Goal: Transaction & Acquisition: Purchase product/service

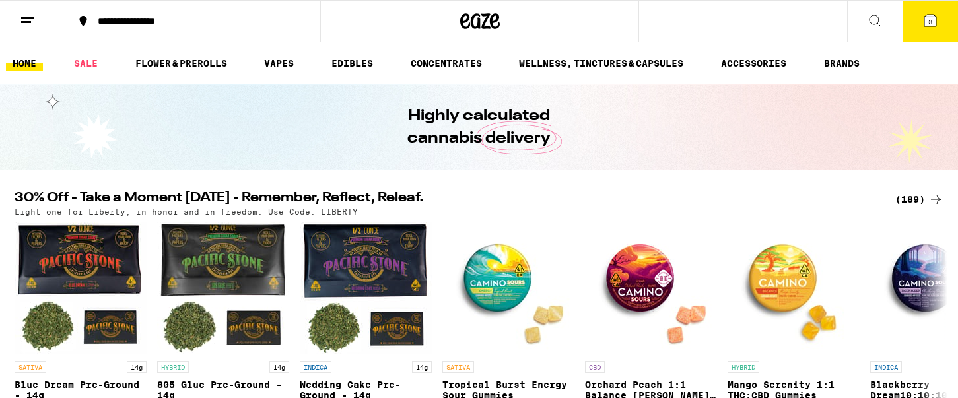
click at [931, 29] on button "3" at bounding box center [930, 21] width 55 height 41
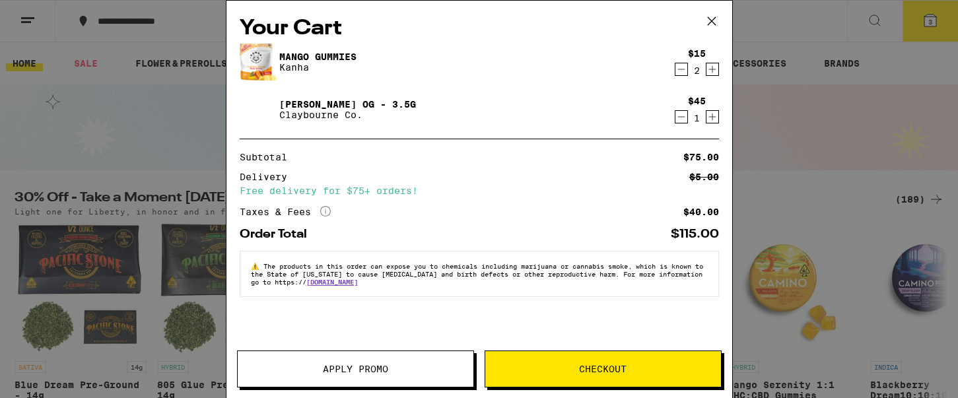
click at [714, 22] on icon at bounding box center [712, 21] width 20 height 20
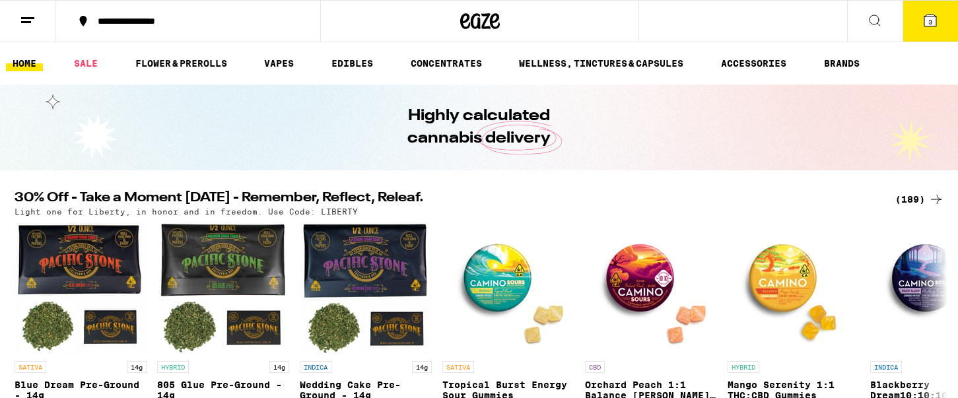
click at [929, 37] on button "3" at bounding box center [930, 21] width 55 height 41
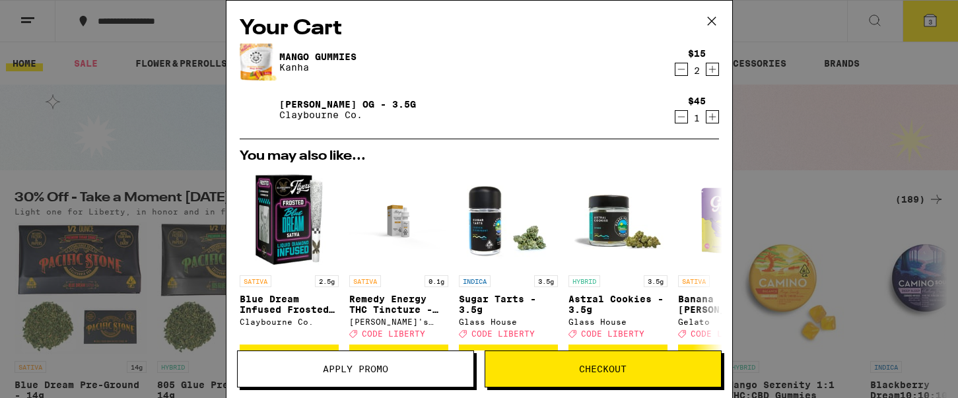
click at [684, 70] on icon "Decrement" at bounding box center [682, 69] width 12 height 16
click at [684, 69] on icon "Decrement" at bounding box center [681, 69] width 7 height 0
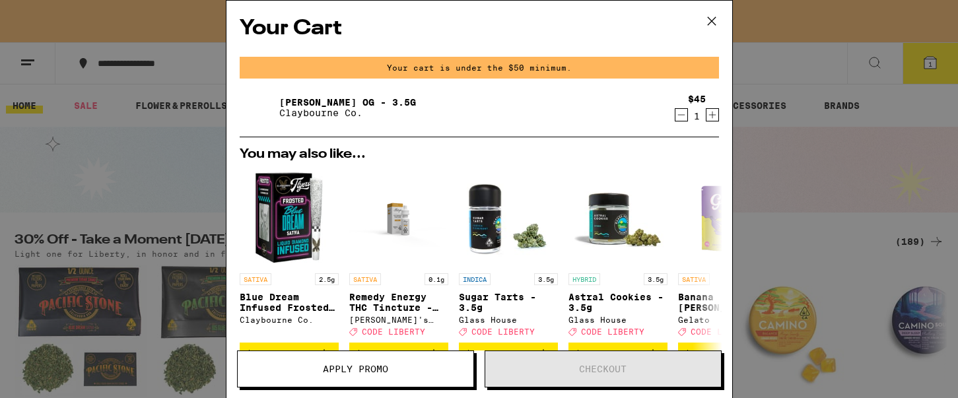
click at [680, 116] on icon "Decrement" at bounding box center [682, 115] width 12 height 16
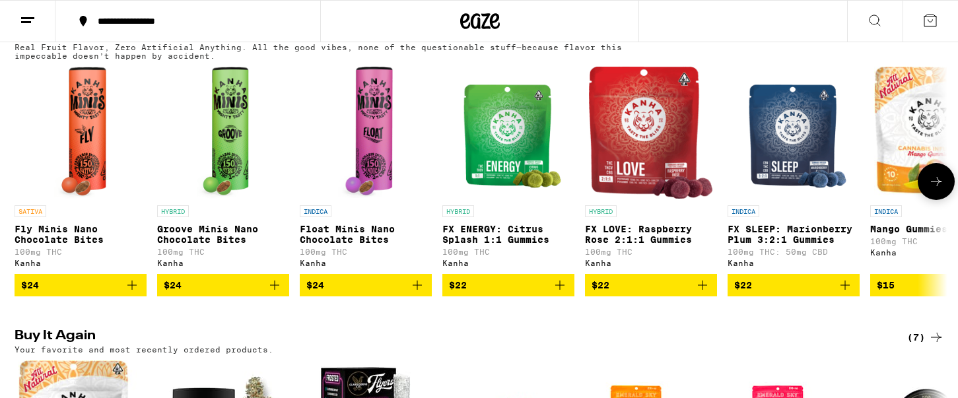
scroll to position [776, 0]
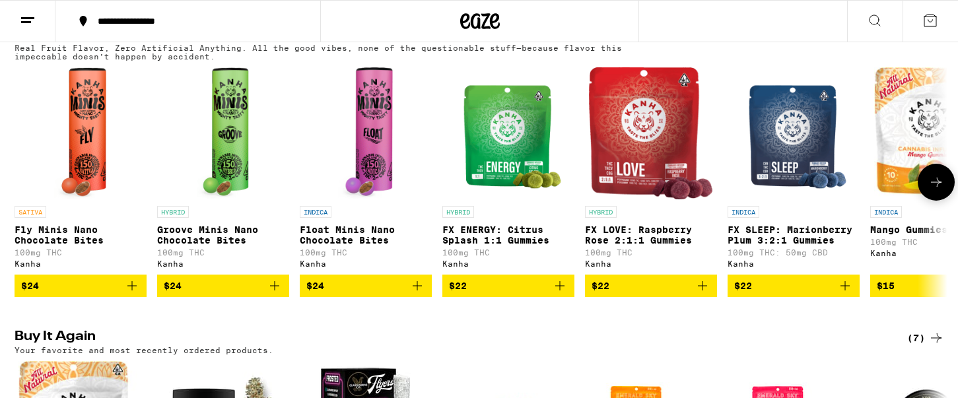
click at [940, 190] on icon at bounding box center [937, 182] width 16 height 16
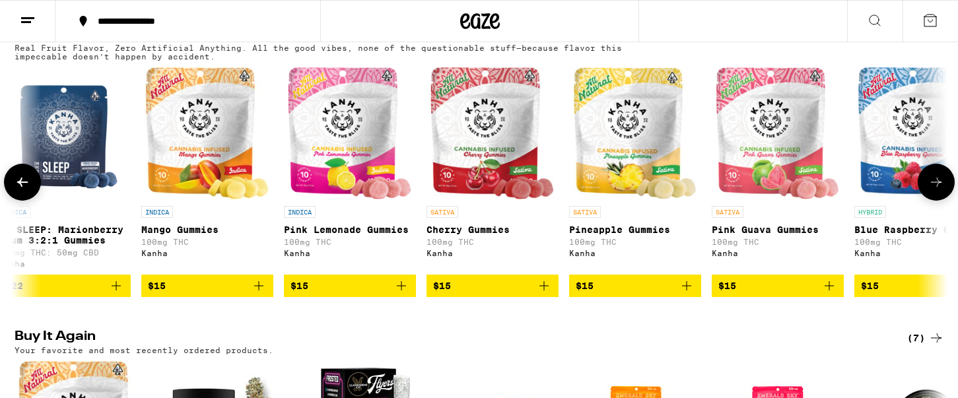
scroll to position [0, 786]
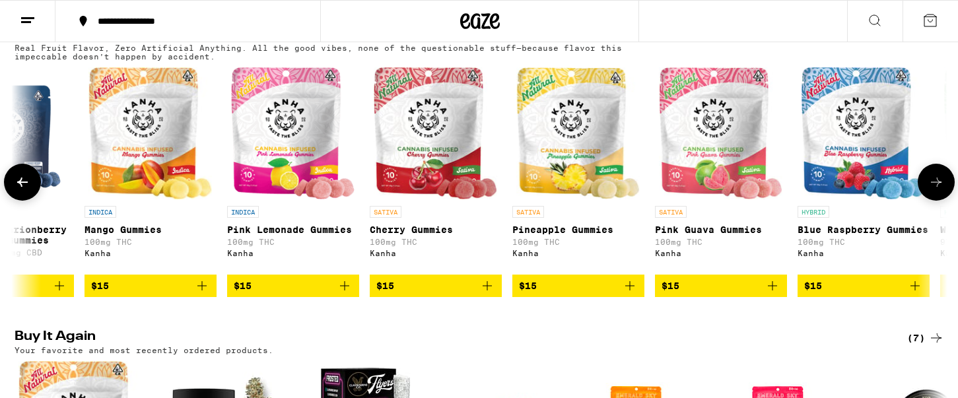
click at [941, 190] on icon at bounding box center [937, 182] width 16 height 16
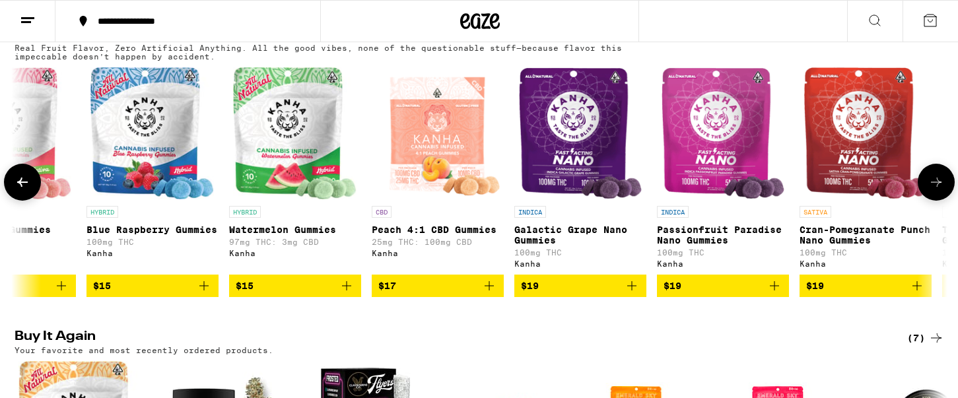
scroll to position [0, 1572]
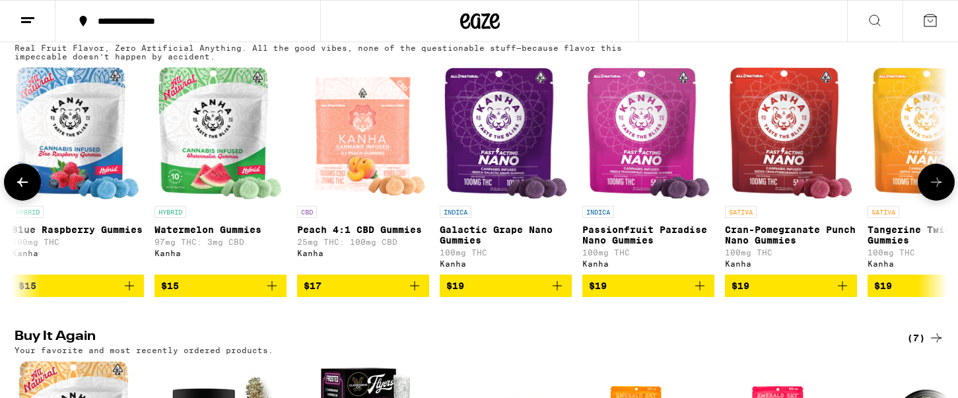
click at [941, 190] on icon at bounding box center [937, 182] width 16 height 16
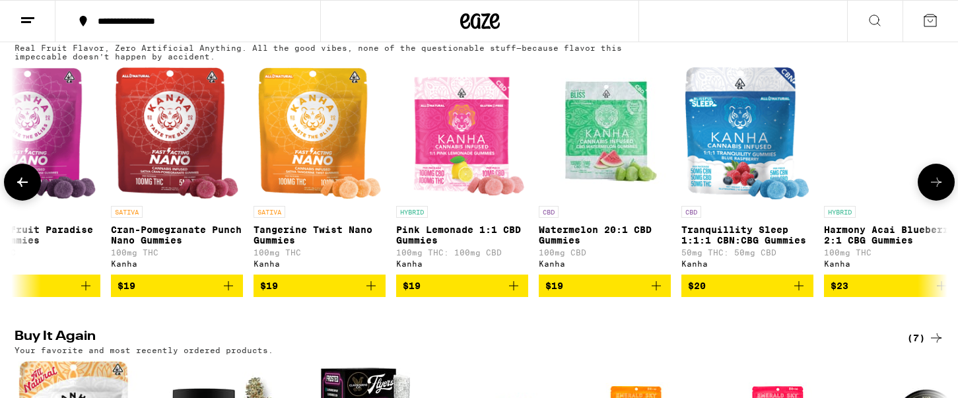
scroll to position [0, 2208]
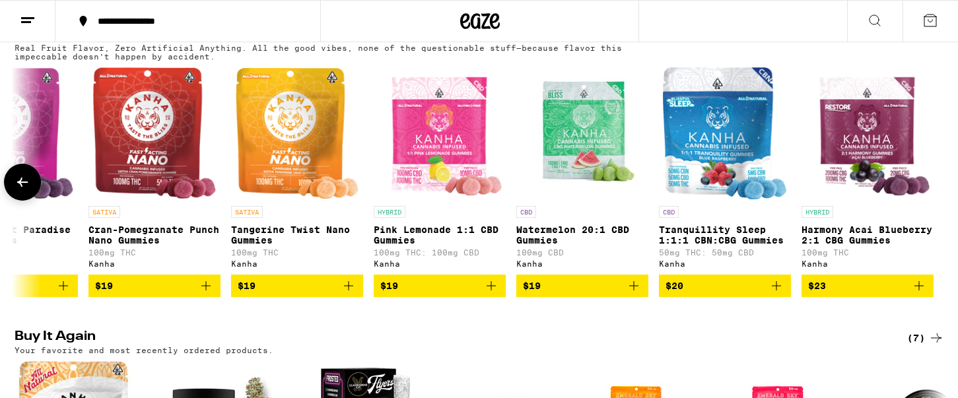
click at [23, 187] on icon at bounding box center [22, 182] width 11 height 9
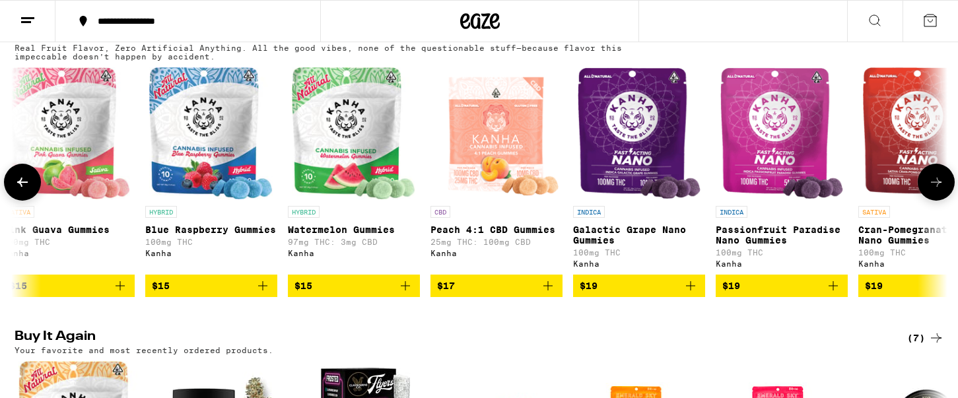
scroll to position [0, 1422]
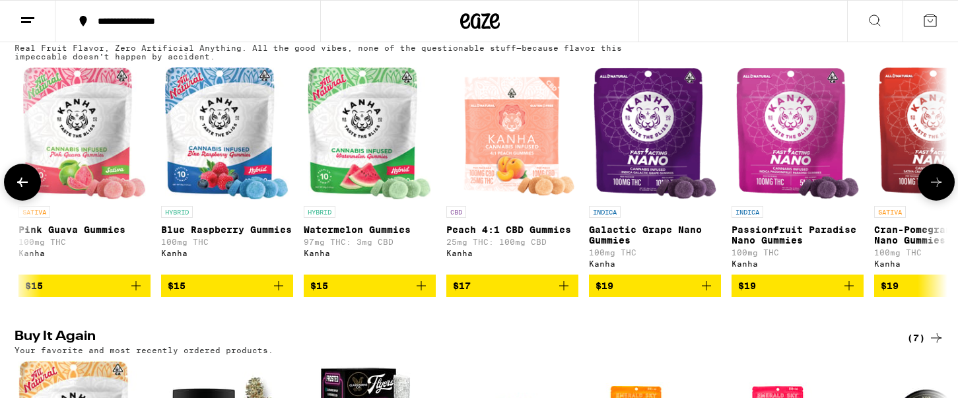
click at [531, 163] on img "Open page for Peach 4:1 CBD Gummies from Kanha" at bounding box center [511, 133] width 129 height 132
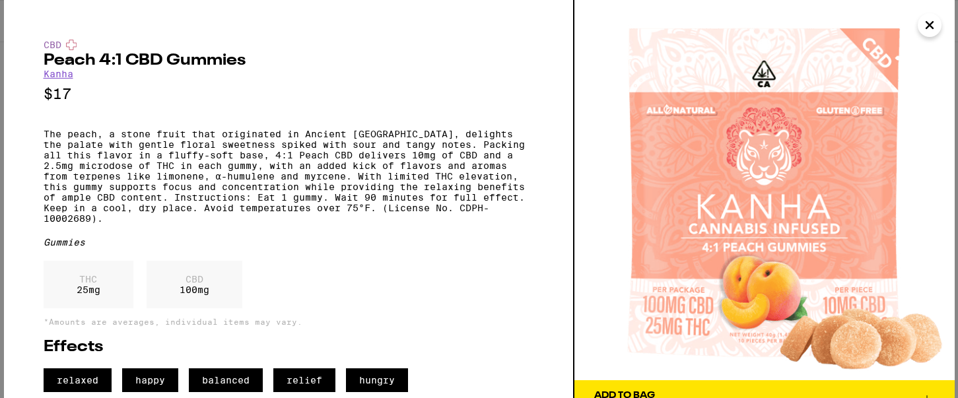
click at [930, 24] on icon "Close" at bounding box center [930, 25] width 7 height 7
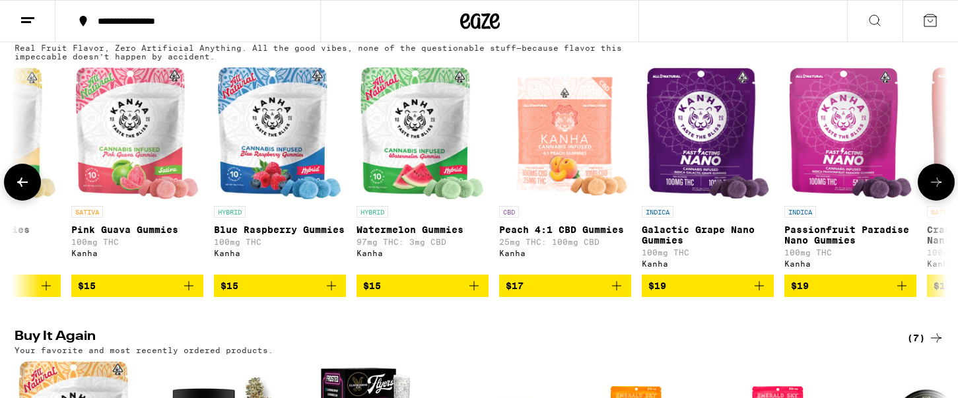
scroll to position [0, 1372]
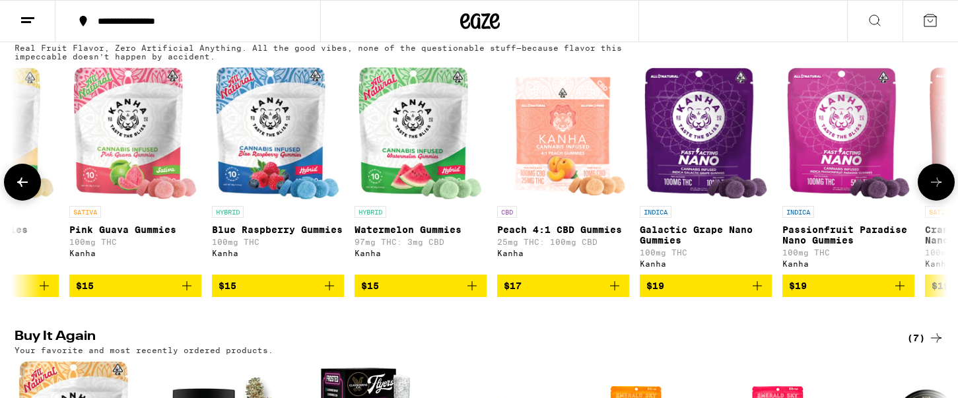
click at [618, 294] on icon "Add to bag" at bounding box center [615, 286] width 16 height 16
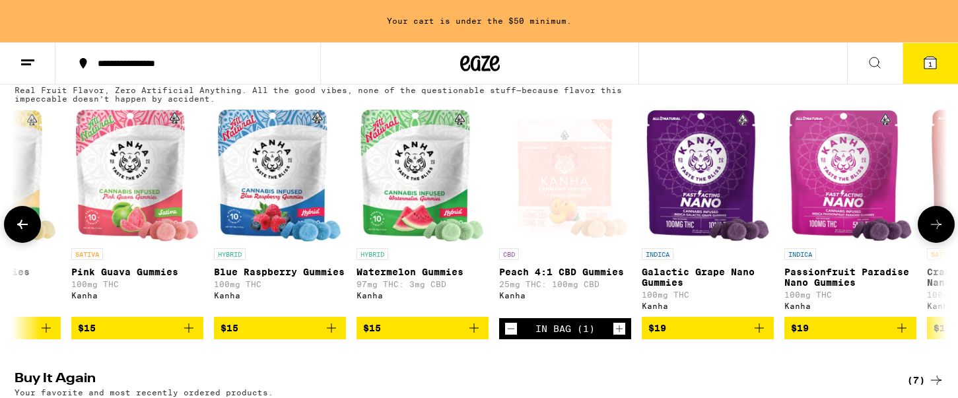
scroll to position [818, 0]
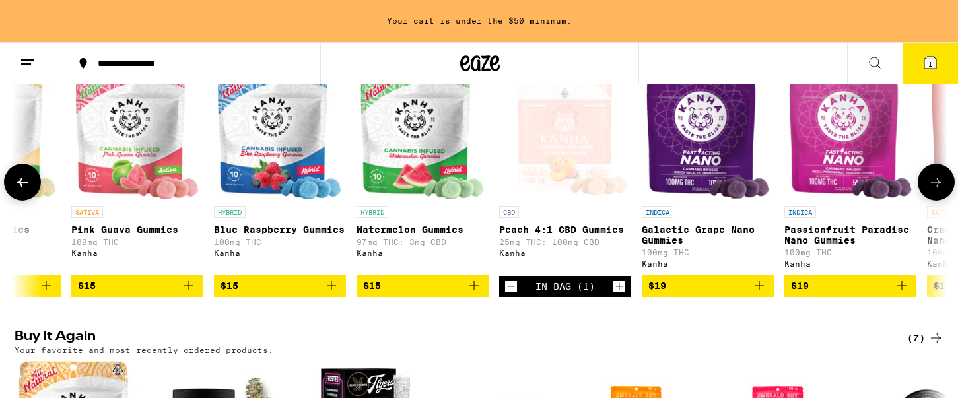
click at [621, 295] on icon "Increment" at bounding box center [620, 287] width 12 height 16
click at [921, 80] on button "2" at bounding box center [930, 63] width 55 height 41
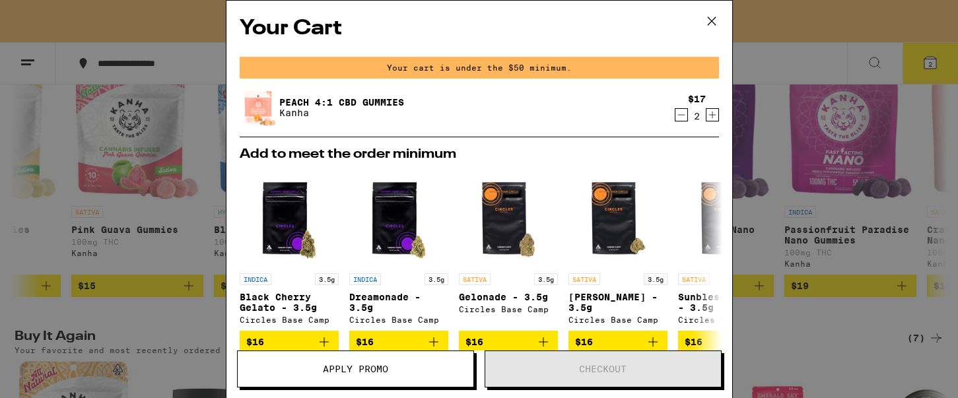
click at [205, 243] on div "Your Cart Your cart is under the $50 minimum. Peach 4:1 CBD Gummies Kanha $17 2…" at bounding box center [479, 199] width 958 height 398
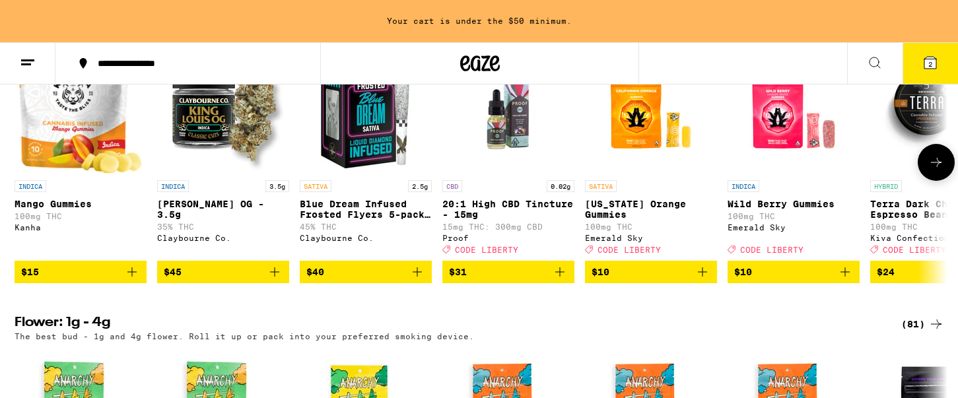
click at [401, 280] on span "$40" at bounding box center [365, 272] width 119 height 16
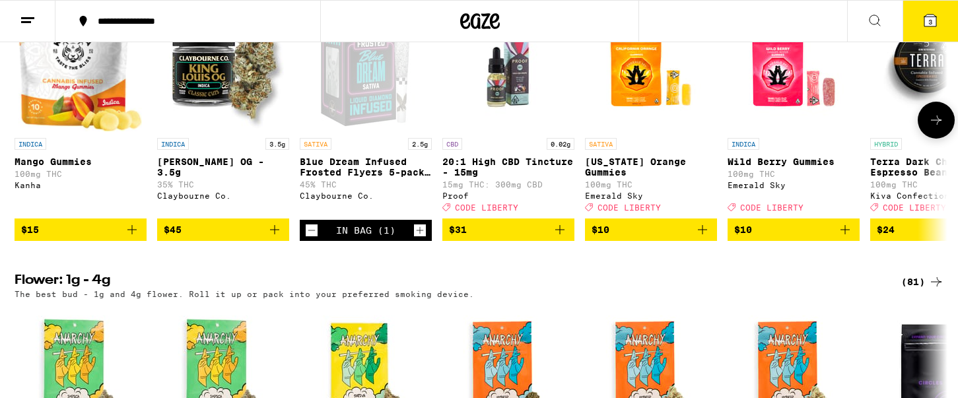
scroll to position [1096, 0]
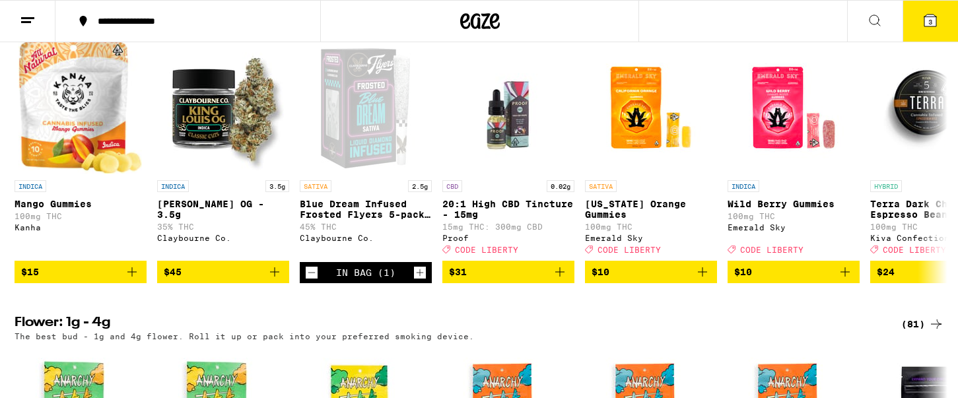
click at [929, 35] on button "3" at bounding box center [930, 21] width 55 height 41
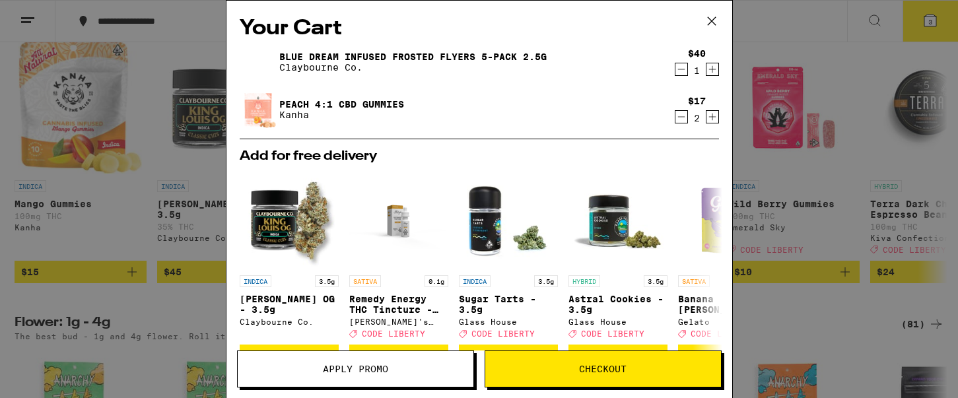
click at [598, 370] on span "Checkout" at bounding box center [603, 369] width 48 height 9
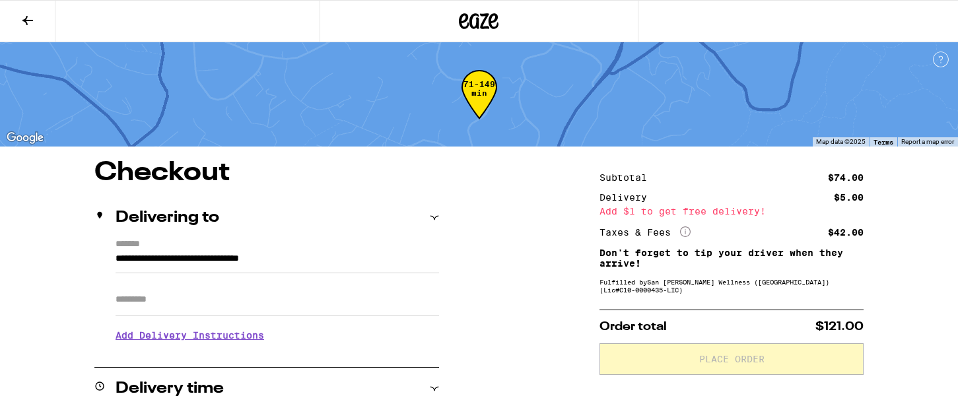
click at [28, 18] on icon at bounding box center [28, 21] width 16 height 16
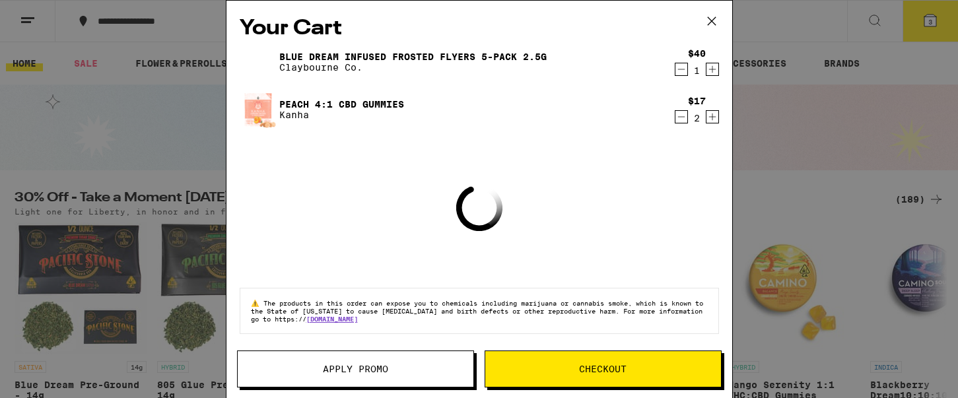
click at [715, 18] on icon at bounding box center [712, 21] width 20 height 20
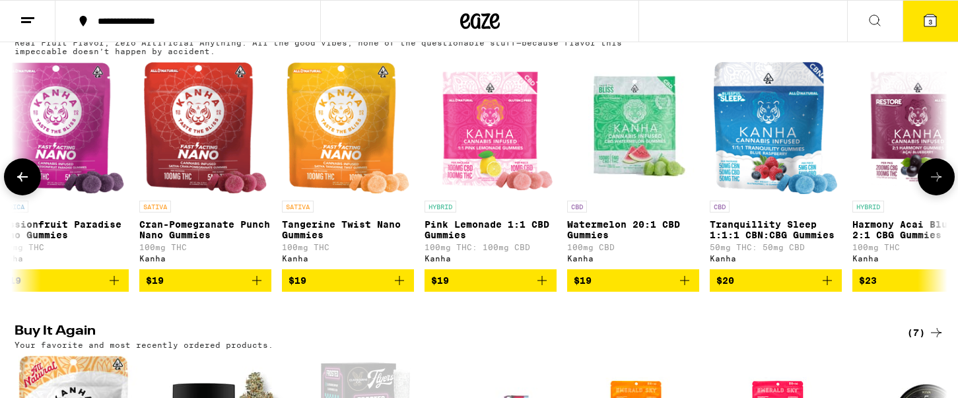
scroll to position [0, 2157]
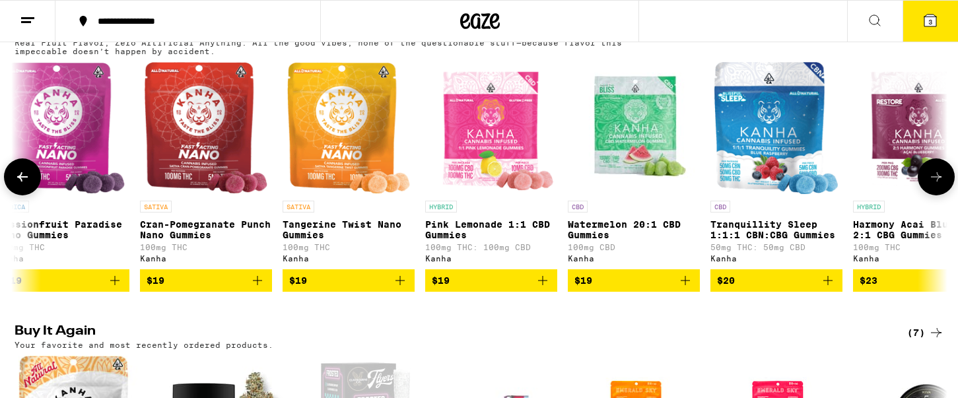
click at [773, 240] on p "Tranquillity Sleep 1:1:1 CBN:CBG Gummies" at bounding box center [777, 229] width 132 height 21
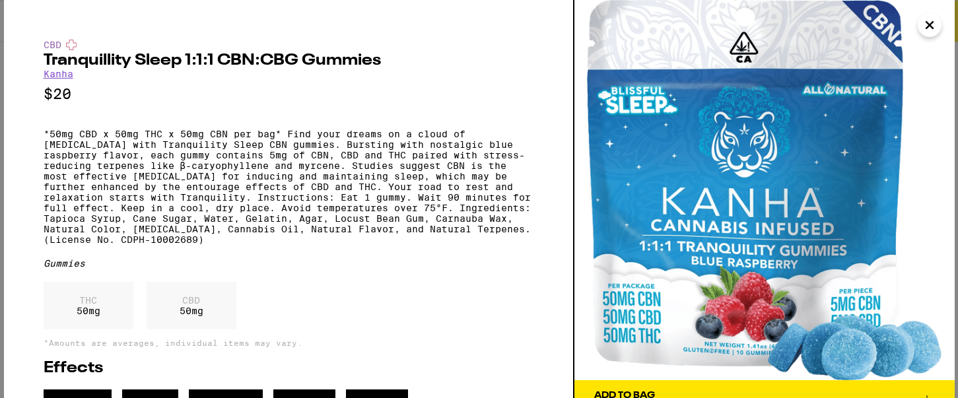
scroll to position [42, 0]
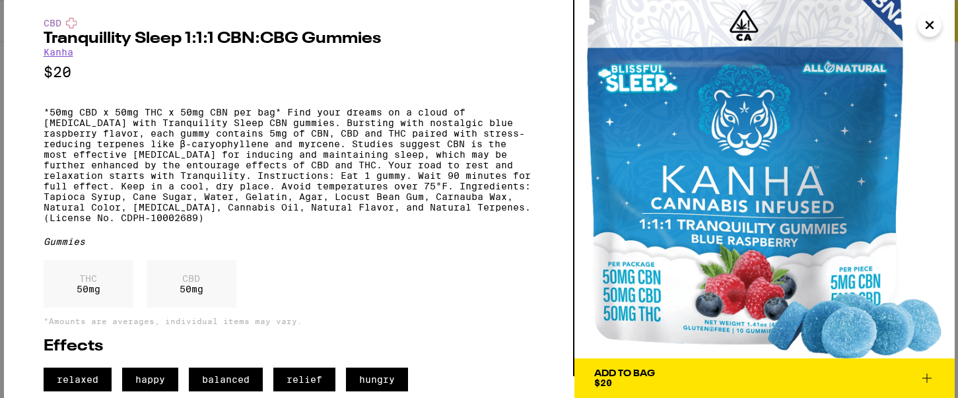
click at [748, 369] on span "Add To Bag $20" at bounding box center [764, 378] width 341 height 18
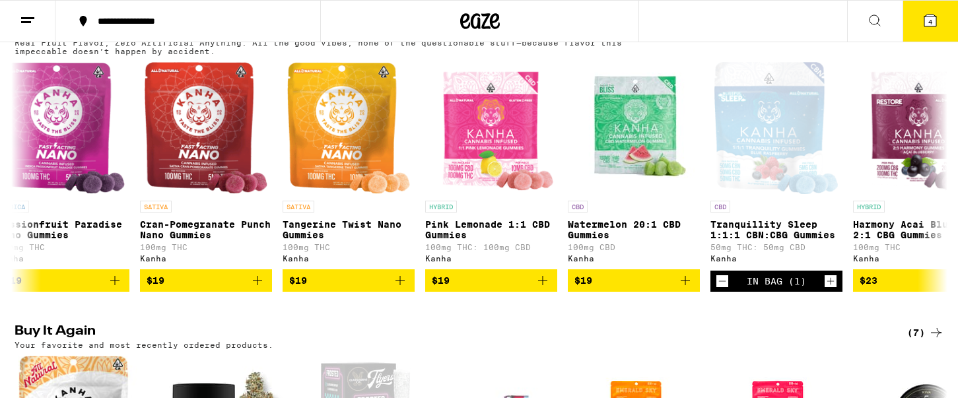
click at [948, 25] on button "4" at bounding box center [930, 21] width 55 height 41
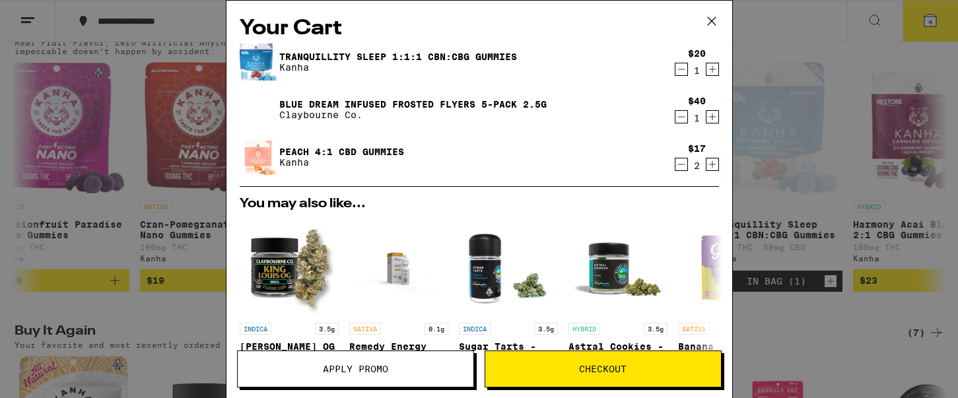
click at [593, 369] on span "Checkout" at bounding box center [603, 369] width 48 height 9
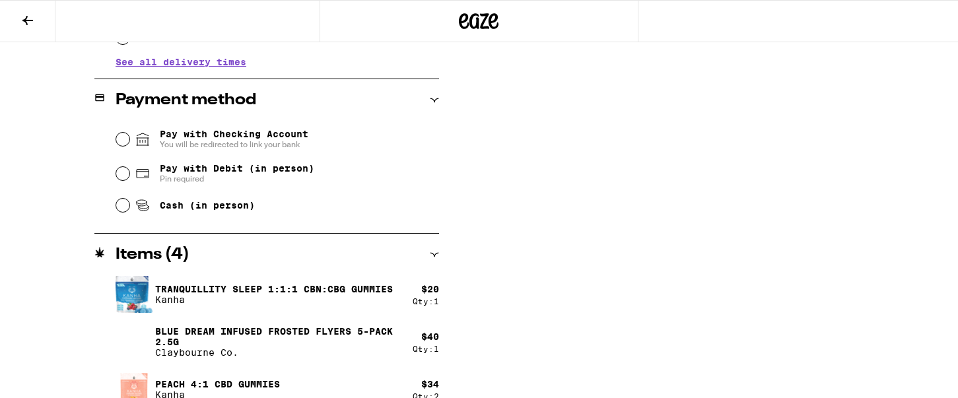
scroll to position [547, 0]
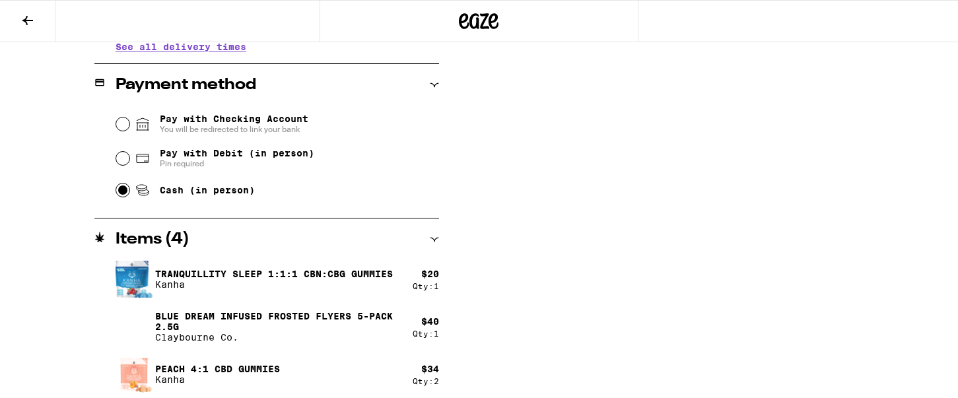
click at [123, 194] on input "Cash (in person)" at bounding box center [122, 190] width 13 height 13
radio input "true"
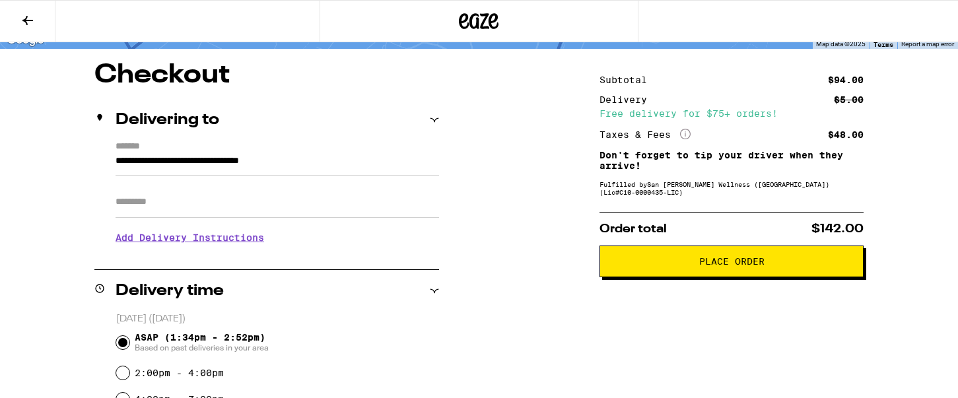
scroll to position [102, 0]
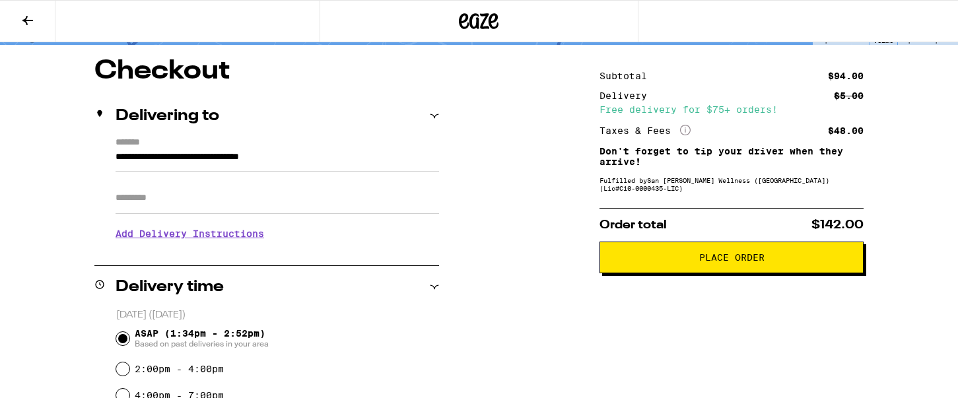
click at [724, 260] on span "Place Order" at bounding box center [731, 257] width 65 height 9
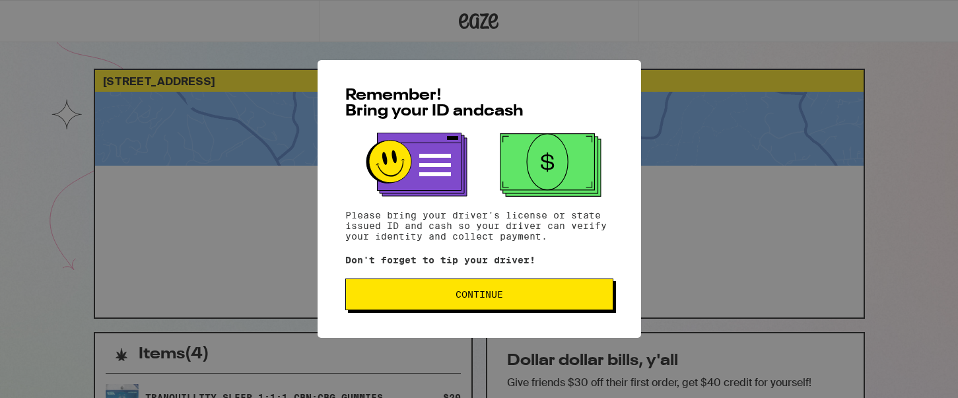
click at [490, 299] on span "Continue" at bounding box center [480, 294] width 48 height 9
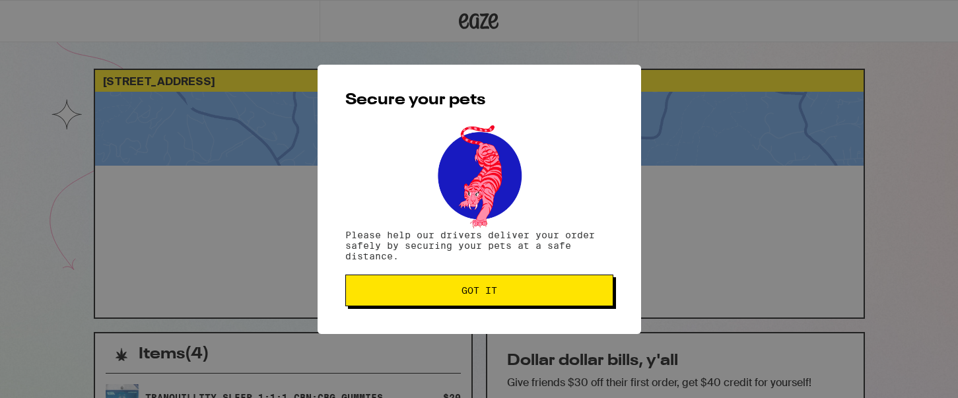
click at [489, 295] on span "Got it" at bounding box center [480, 290] width 36 height 9
